Goal: Task Accomplishment & Management: Use online tool/utility

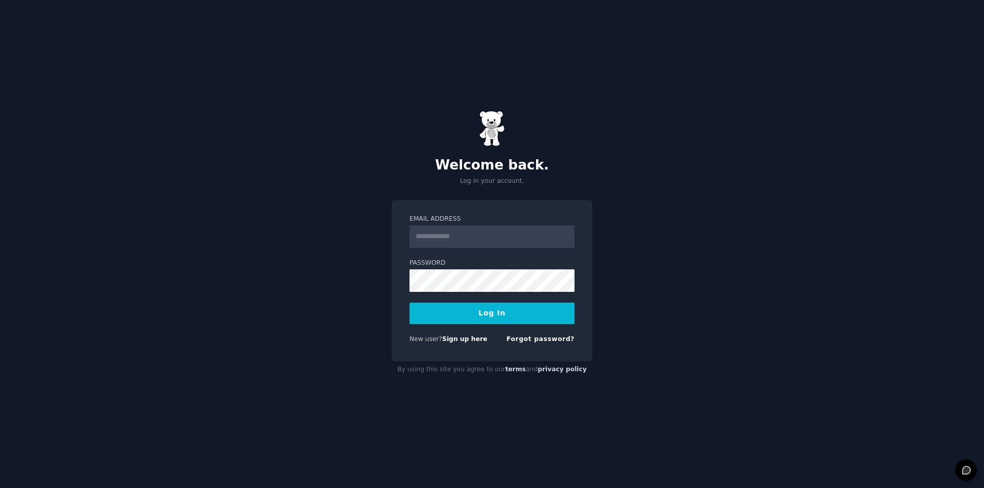
click at [458, 243] on input "Email Address" at bounding box center [491, 236] width 165 height 23
type input "**********"
click at [497, 311] on button "Log In" at bounding box center [491, 314] width 165 height 22
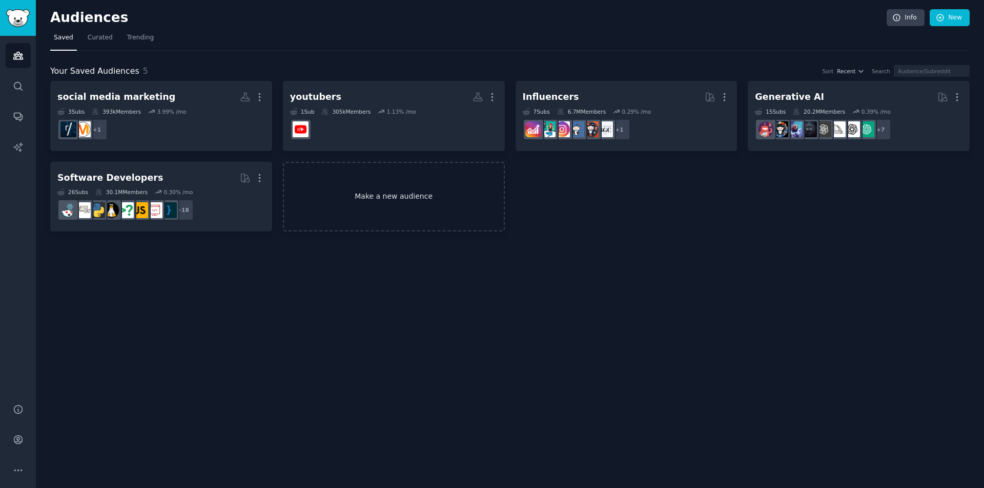
click at [399, 209] on link "Make a new audience" at bounding box center [394, 197] width 222 height 70
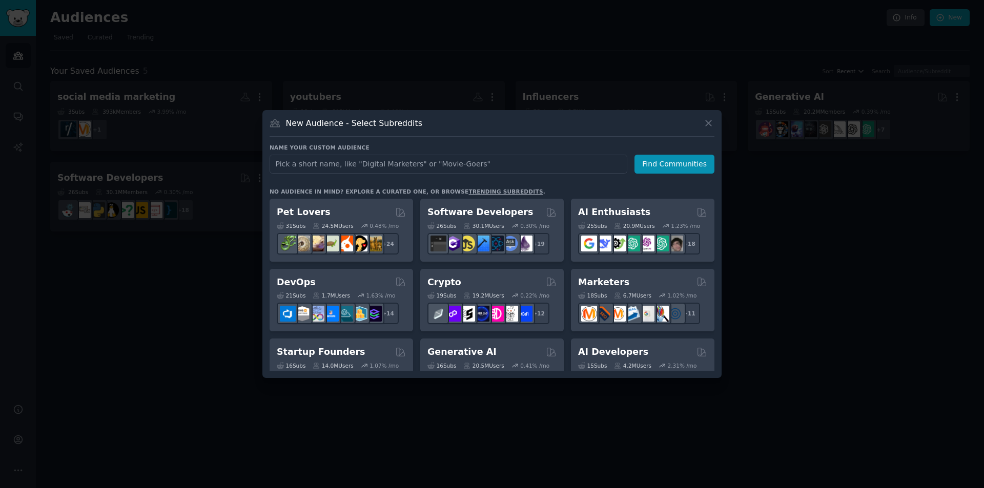
click at [796, 222] on div at bounding box center [492, 244] width 984 height 488
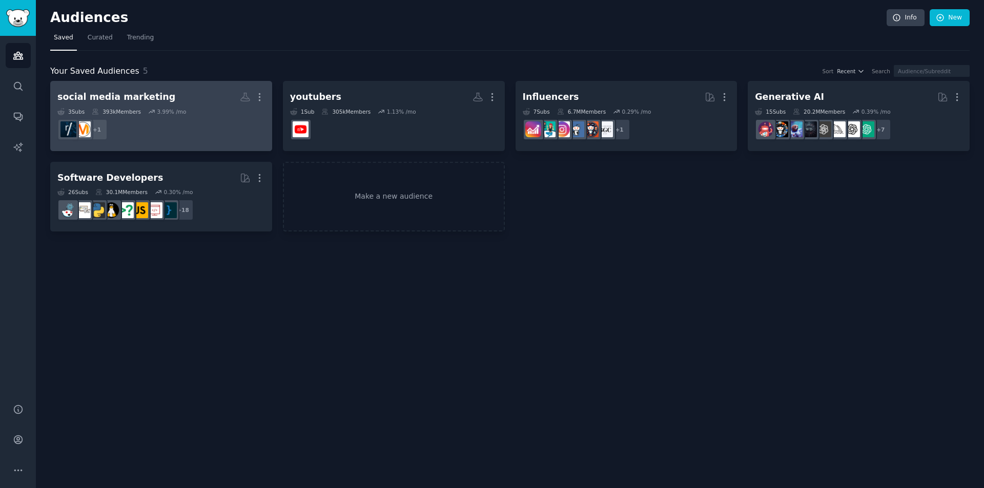
click at [178, 124] on dd "+ 1" at bounding box center [161, 129] width 208 height 29
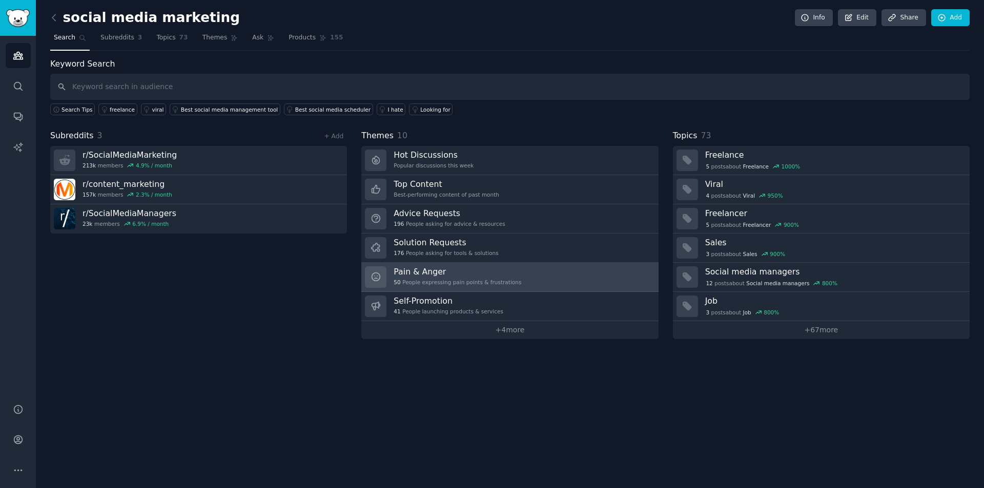
click at [541, 273] on link "Pain & Anger 50 People expressing pain points & frustrations" at bounding box center [509, 277] width 297 height 29
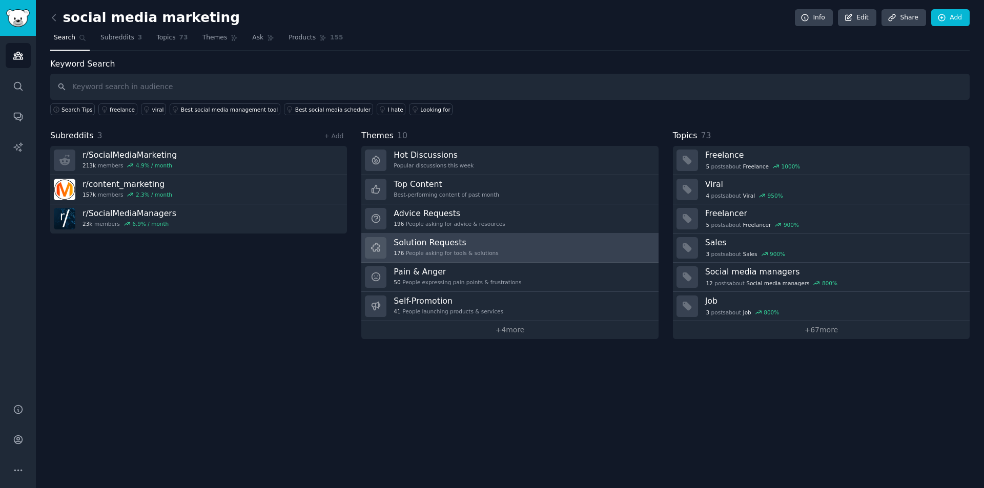
click at [490, 258] on link "Solution Requests 176 People asking for tools & solutions" at bounding box center [509, 248] width 297 height 29
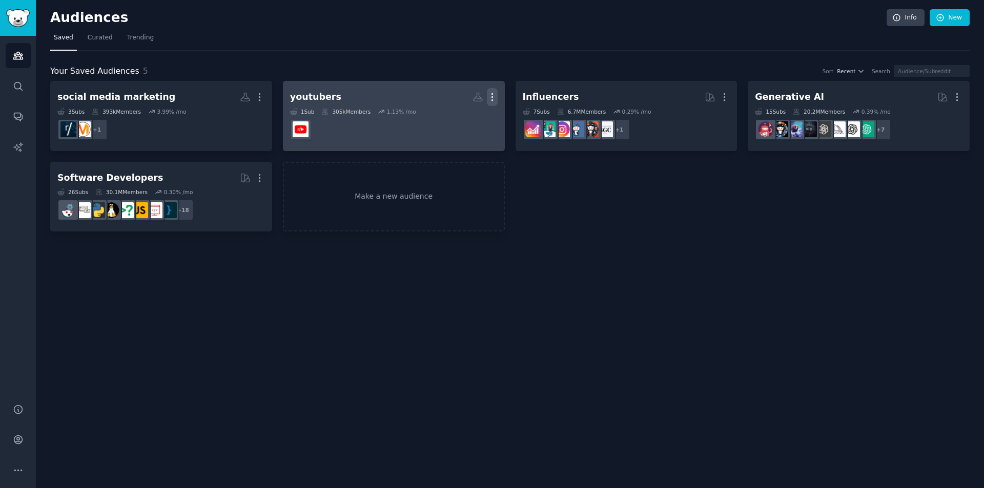
click at [493, 96] on icon "button" at bounding box center [492, 97] width 11 height 11
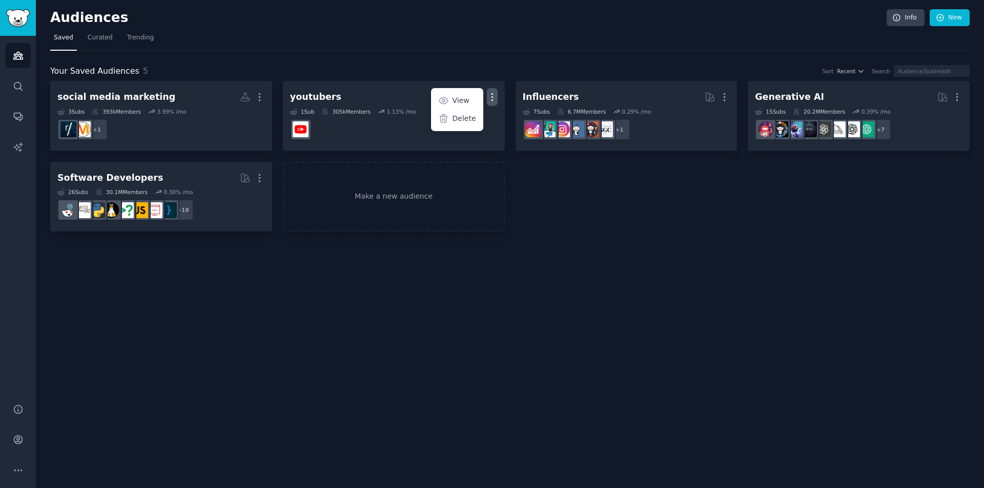
click at [461, 117] on p "Delete" at bounding box center [464, 118] width 24 height 11
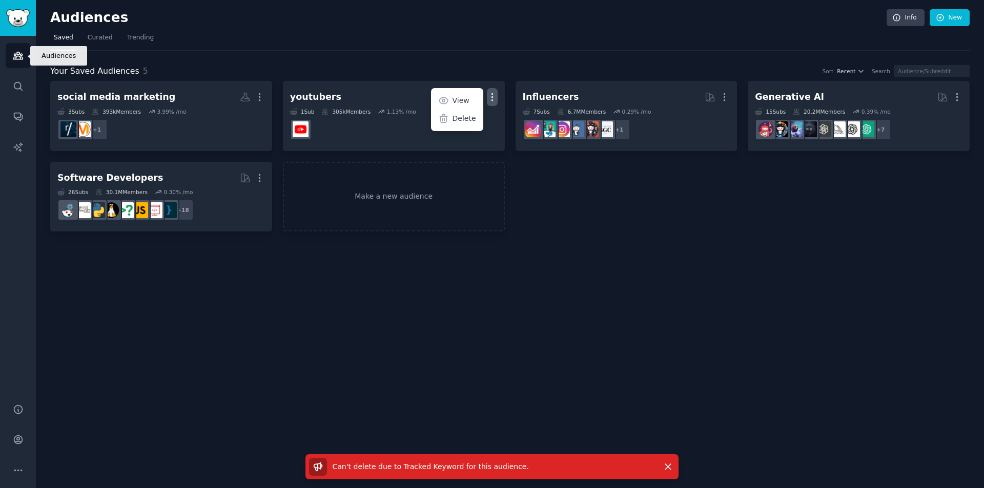
click at [29, 58] on link "Audiences" at bounding box center [18, 55] width 25 height 25
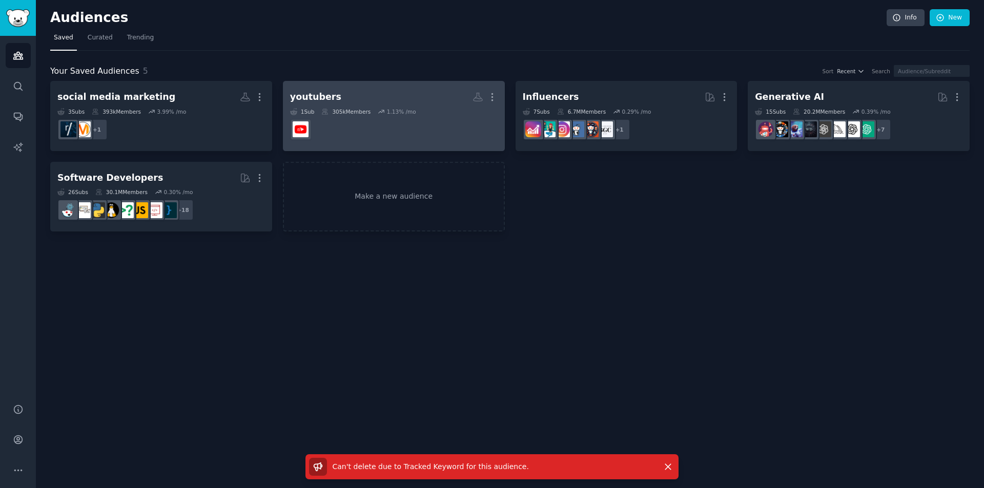
click at [441, 108] on div "1 Sub 305k Members 1.13 % /mo" at bounding box center [394, 111] width 208 height 7
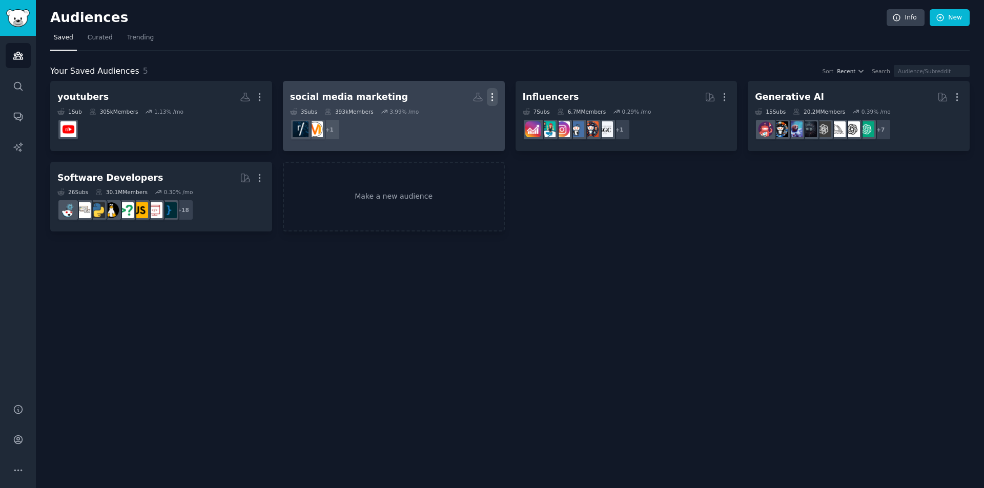
click at [487, 95] on icon "button" at bounding box center [492, 97] width 11 height 11
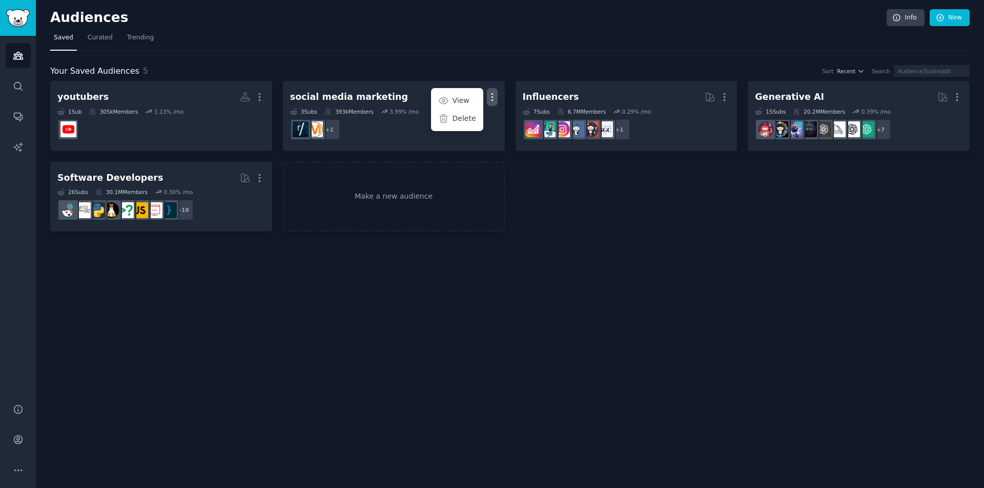
click at [740, 259] on div "Audiences Info New Saved Curated Trending Your Saved Audiences 5 Sort Recent Se…" at bounding box center [510, 244] width 948 height 488
click at [442, 180] on link "Make a new audience" at bounding box center [394, 197] width 222 height 70
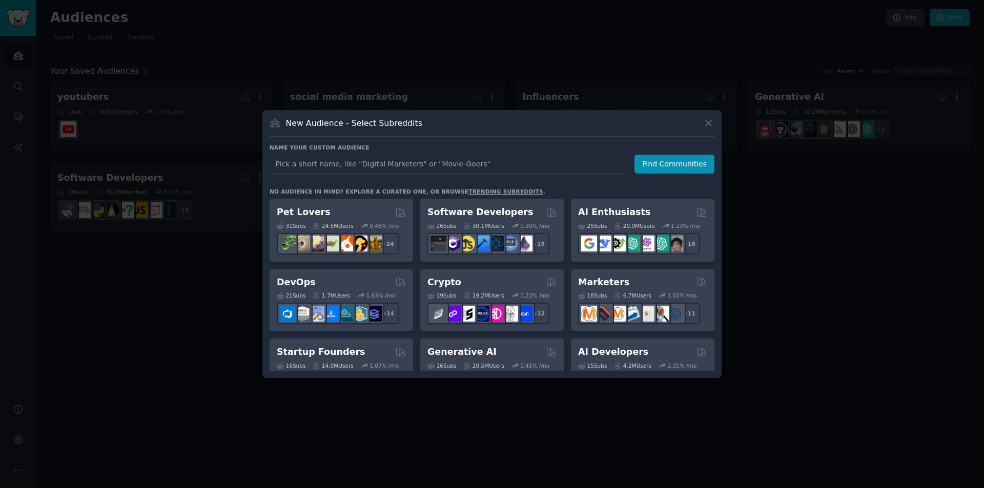
click at [436, 164] on input "text" at bounding box center [449, 164] width 358 height 19
type input "affiliate"
click at [687, 164] on button "Find Communities" at bounding box center [674, 164] width 80 height 19
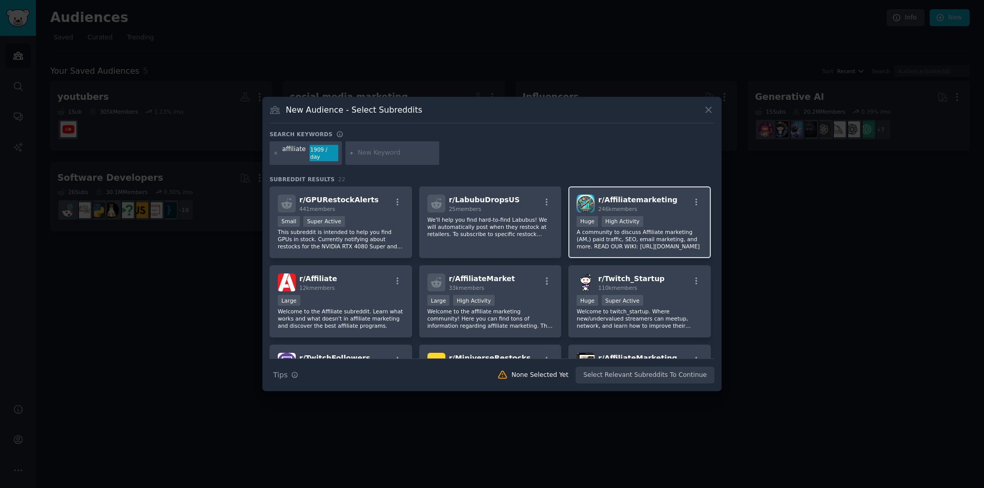
click at [631, 206] on span "246k members" at bounding box center [617, 209] width 39 height 6
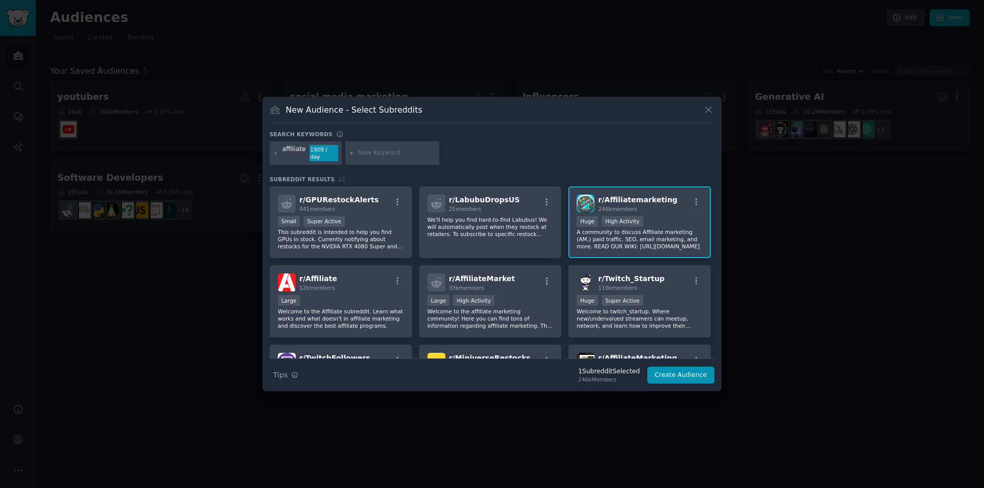
click at [631, 206] on span "246k members" at bounding box center [617, 209] width 39 height 6
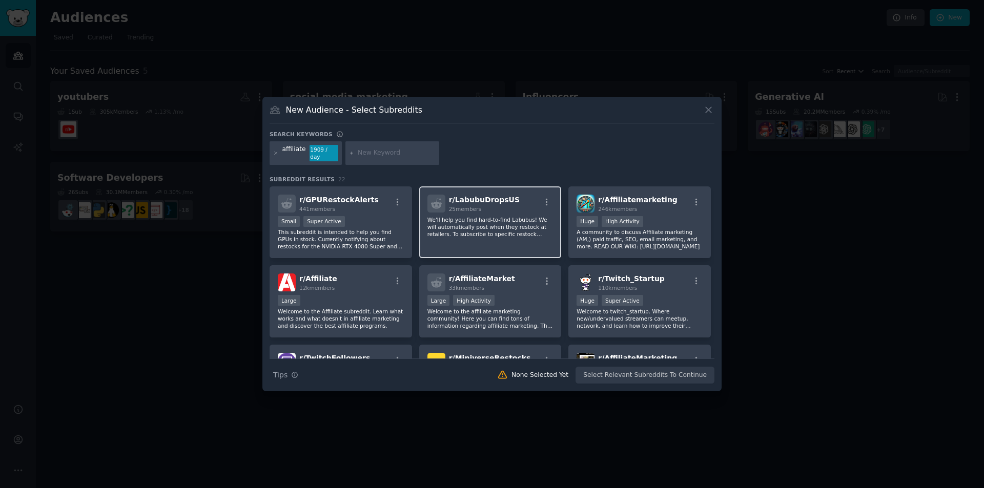
scroll to position [102, 0]
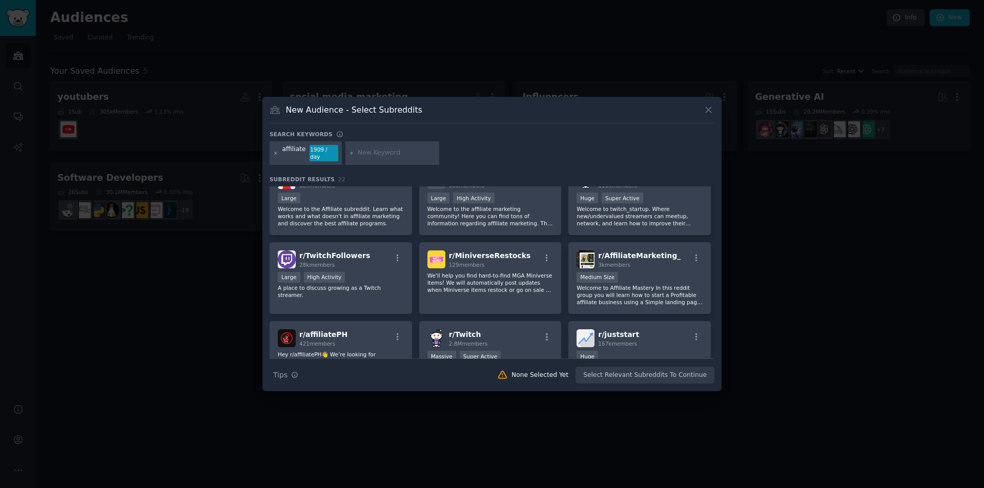
click at [275, 153] on icon at bounding box center [276, 153] width 3 height 3
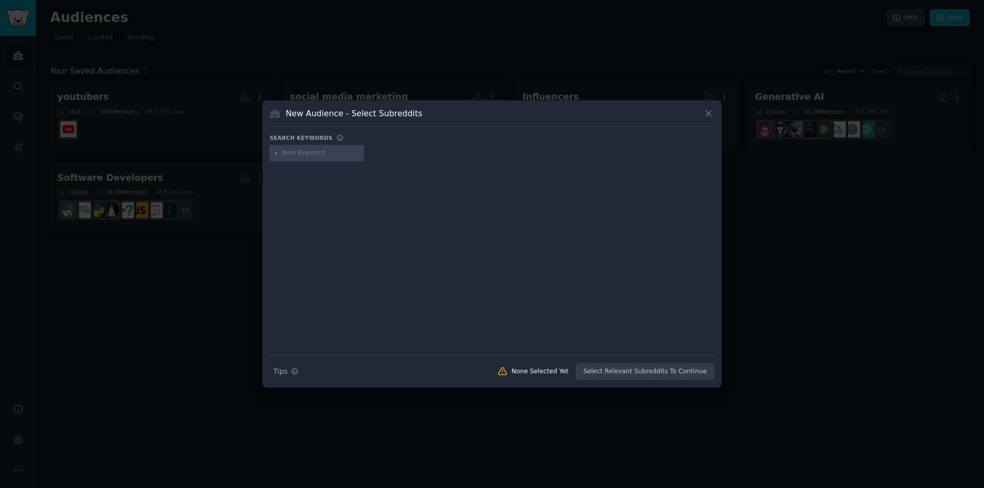
click at [292, 156] on input "text" at bounding box center [321, 153] width 78 height 9
click at [335, 150] on input "text" at bounding box center [321, 153] width 78 height 9
type input "influencer"
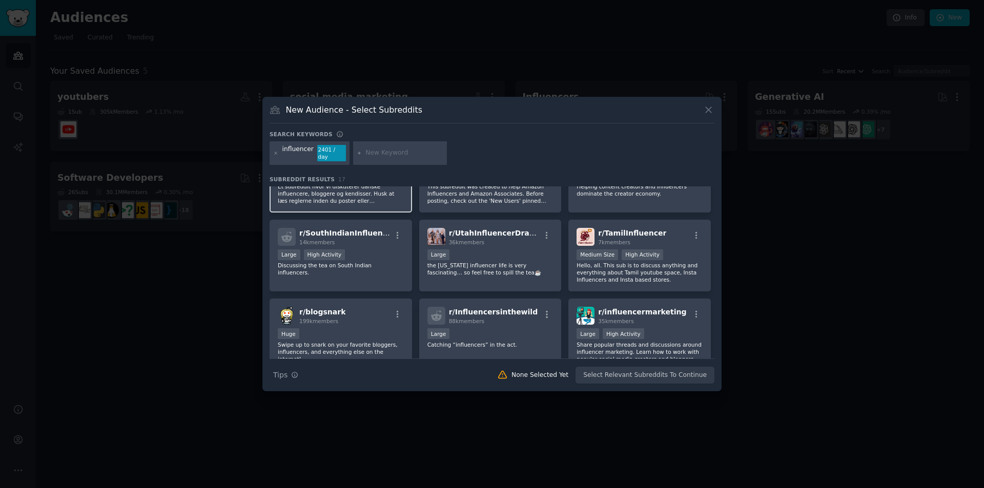
scroll to position [154, 0]
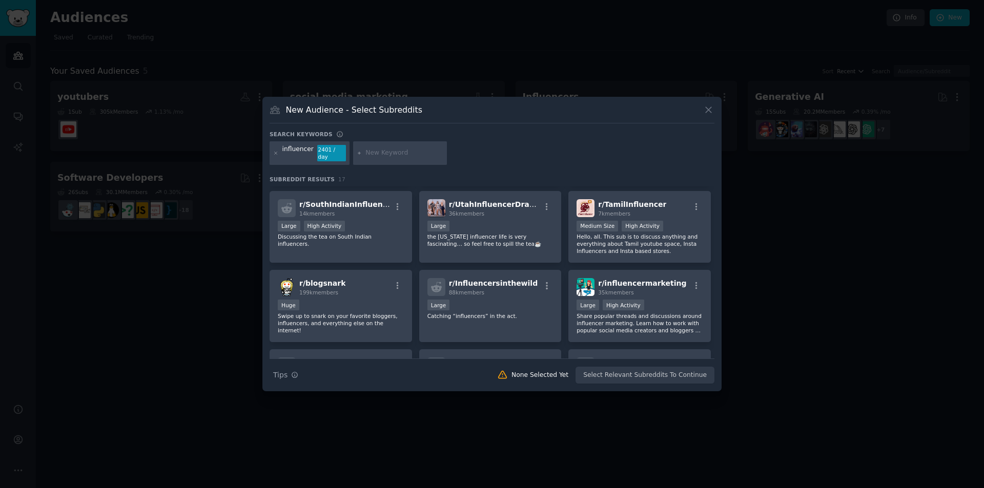
click at [272, 150] on div "influencer 2401 / day" at bounding box center [310, 153] width 80 height 24
click at [278, 154] on icon at bounding box center [276, 154] width 6 height 6
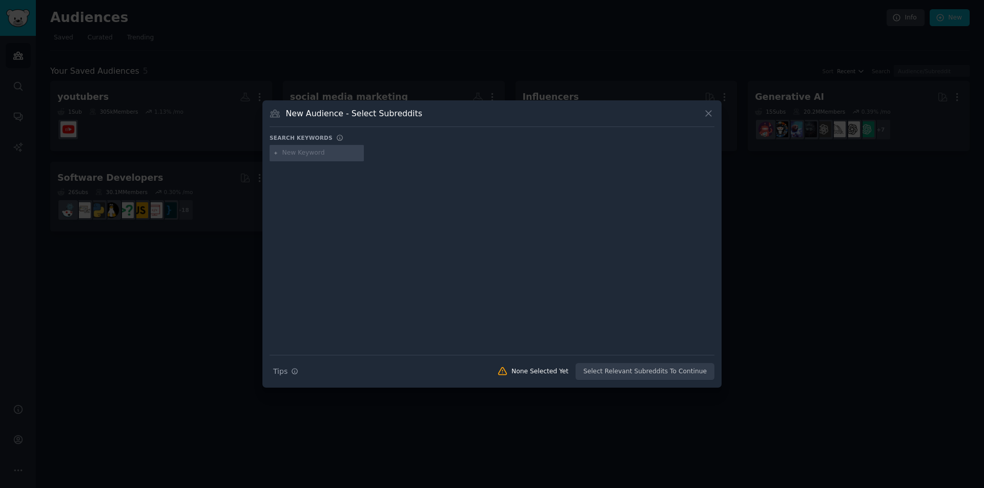
click at [287, 154] on input "text" at bounding box center [321, 153] width 78 height 9
type input "s"
type input "agency"
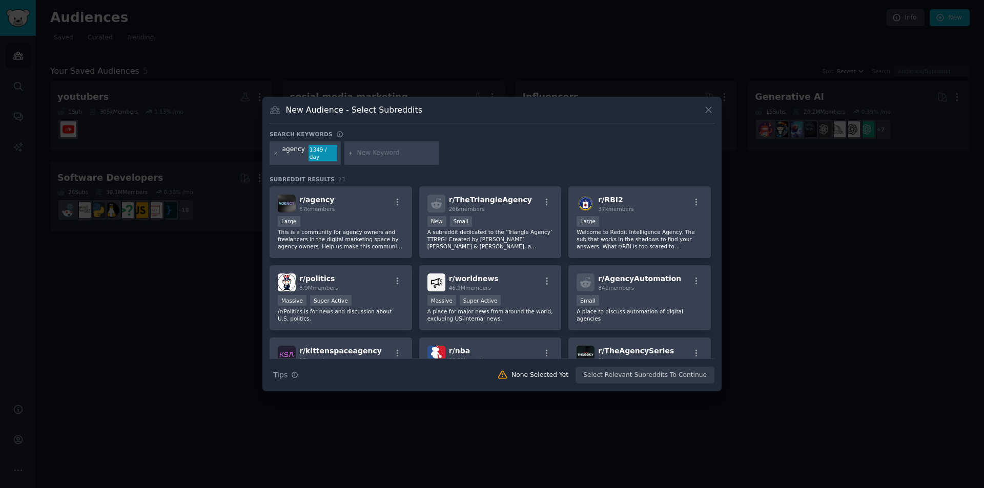
click at [273, 153] on div "agency 1349 / day" at bounding box center [305, 153] width 71 height 24
click at [275, 155] on icon at bounding box center [276, 154] width 6 height 6
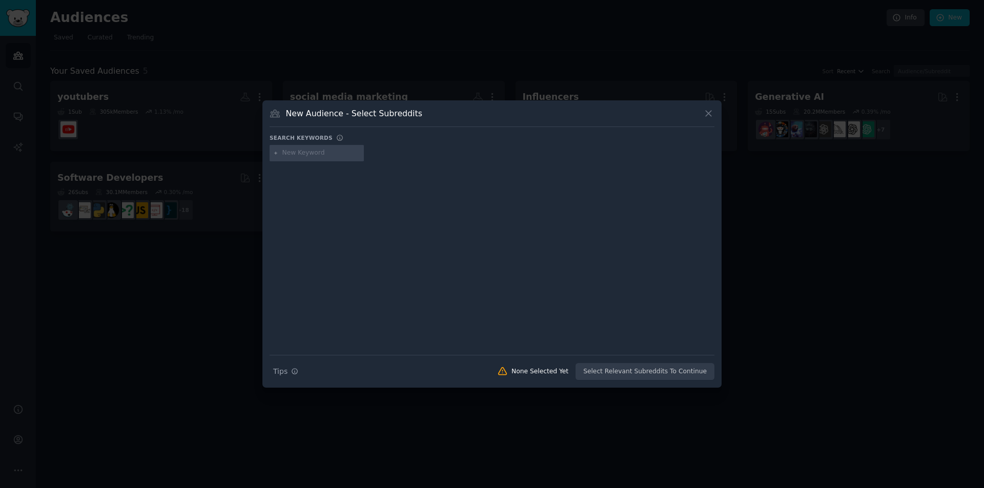
click at [301, 159] on div at bounding box center [317, 153] width 94 height 16
click at [296, 156] on input "text" at bounding box center [321, 153] width 78 height 9
type input "marketing"
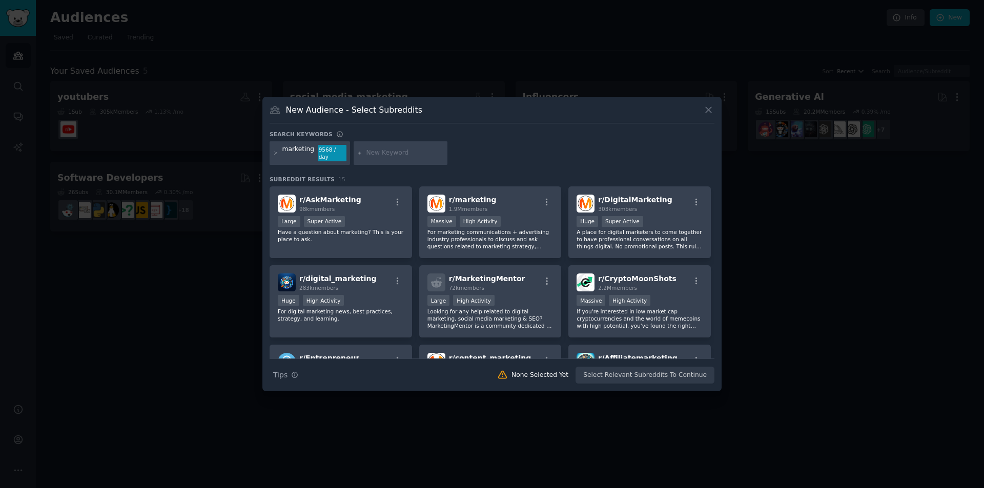
click at [276, 149] on div at bounding box center [276, 153] width 6 height 16
click at [277, 151] on icon at bounding box center [276, 154] width 6 height 6
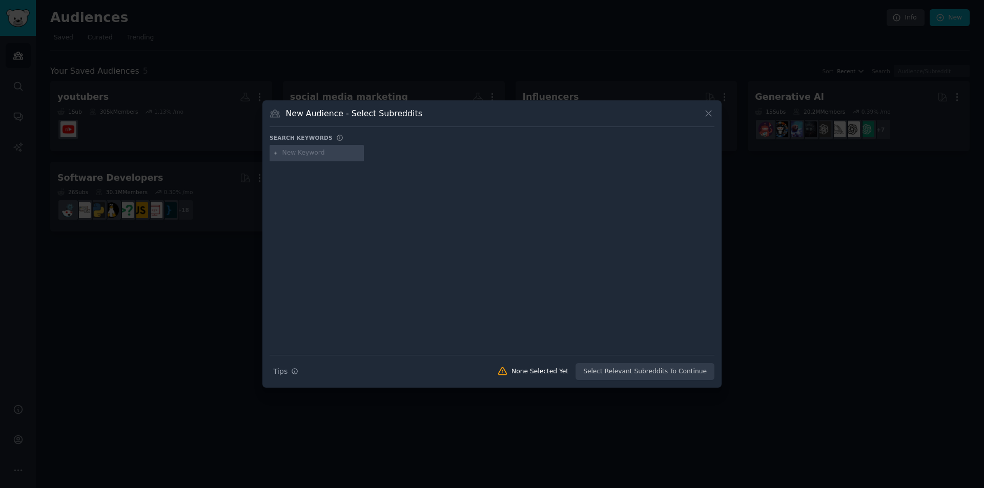
click at [312, 151] on input "text" at bounding box center [321, 153] width 78 height 9
type input "social media"
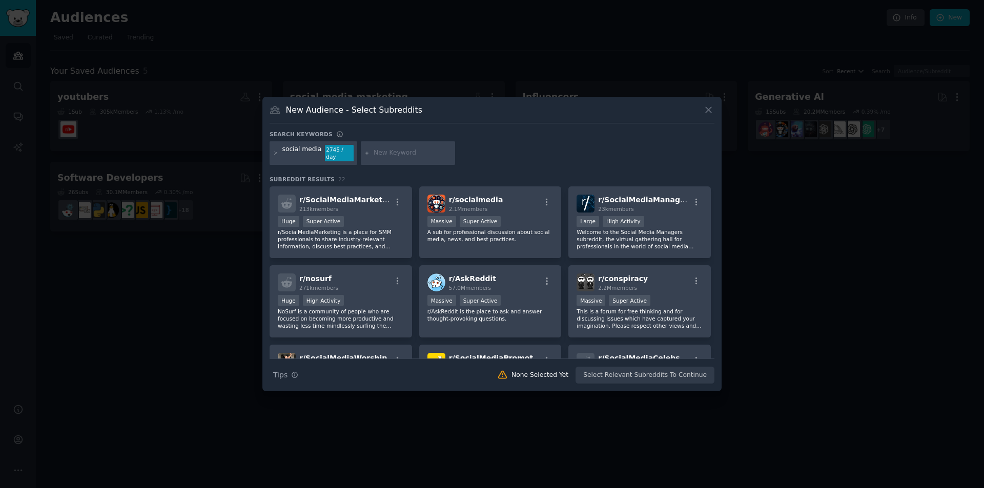
click at [388, 153] on input "text" at bounding box center [413, 153] width 78 height 9
click at [380, 150] on input "text" at bounding box center [413, 153] width 78 height 9
type input "instagram"
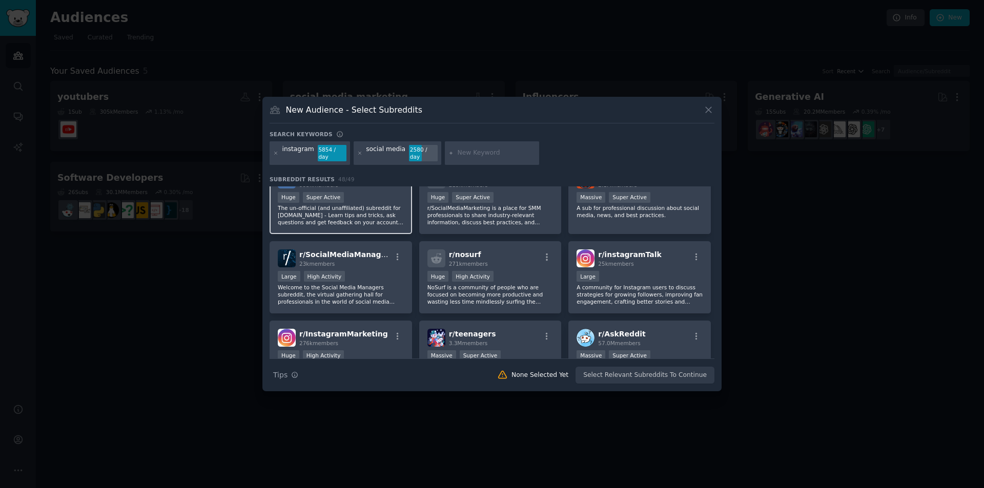
scroll to position [51, 0]
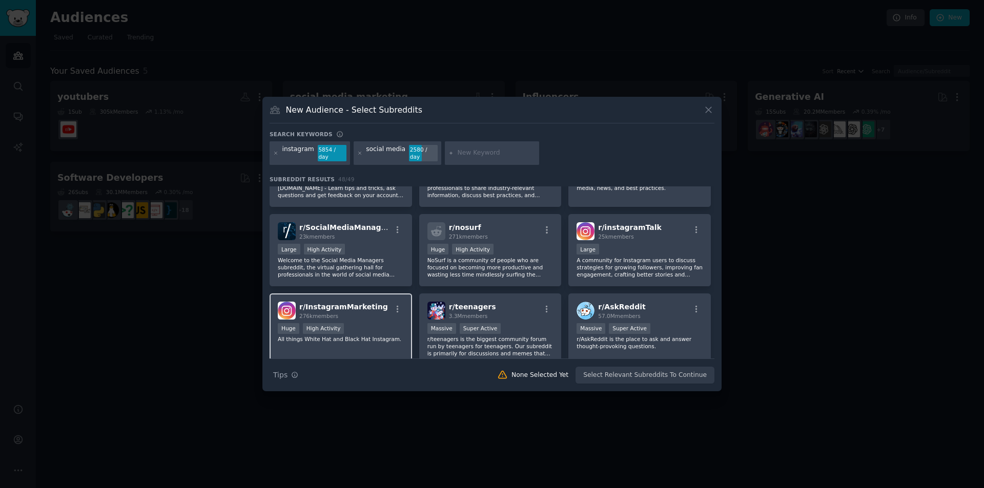
click at [396, 302] on div "r/ InstagramMarketing 276k members" at bounding box center [341, 311] width 126 height 18
click at [397, 305] on icon "button" at bounding box center [398, 308] width 2 height 7
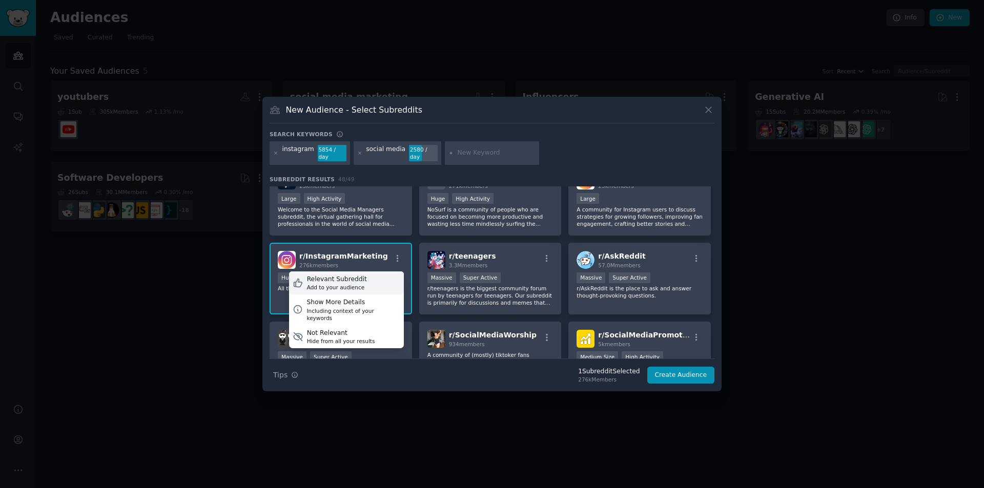
scroll to position [102, 0]
click at [373, 261] on div "r/ InstagramMarketing 276k members Relevant Subreddit Add to your audience Show…" at bounding box center [341, 260] width 126 height 18
